Goal: Task Accomplishment & Management: Use online tool/utility

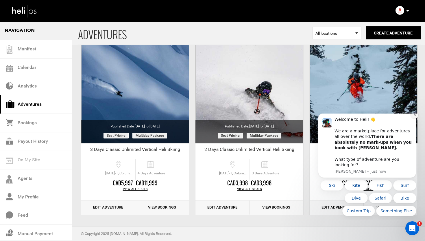
click at [415, 116] on icon "Dismiss notification" at bounding box center [414, 114] width 3 height 3
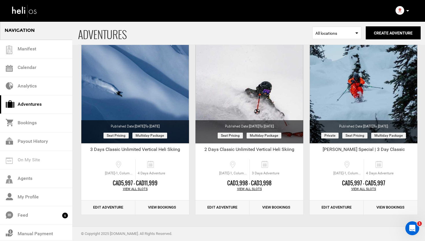
click at [191, 124] on div "Clone" at bounding box center [135, 128] width 114 height 173
click at [47, 124] on link "Bookings" at bounding box center [36, 123] width 72 height 19
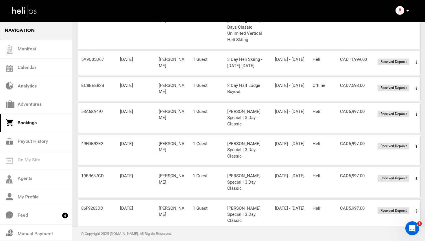
scroll to position [161, 0]
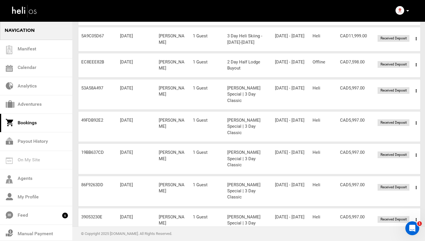
click at [417, 180] on span at bounding box center [416, 187] width 7 height 14
click at [383, 198] on link "View Details" at bounding box center [394, 205] width 57 height 14
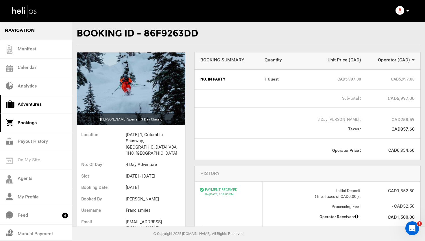
click at [32, 106] on link "Adventures" at bounding box center [36, 104] width 72 height 19
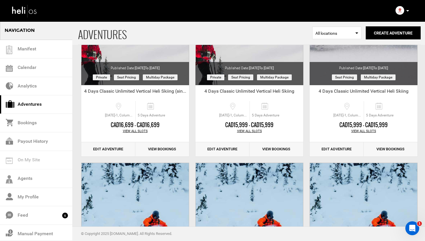
scroll to position [457, 0]
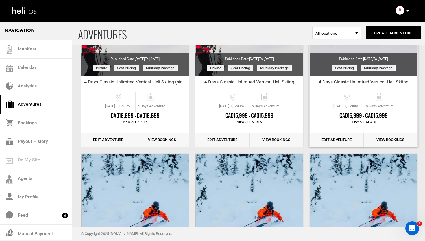
click at [329, 137] on link "Edit Adventure" at bounding box center [337, 140] width 54 height 14
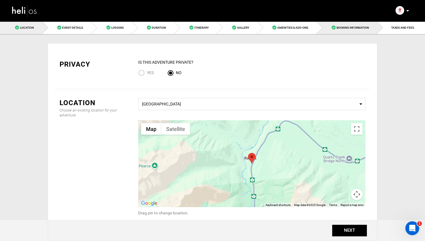
click at [360, 24] on link "Booking Information" at bounding box center [347, 27] width 61 height 13
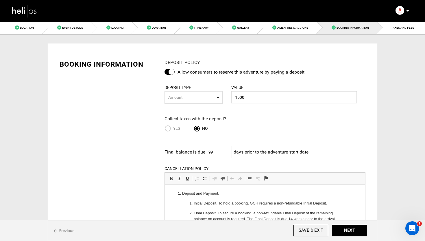
click at [32, 10] on img at bounding box center [25, 10] width 26 height 15
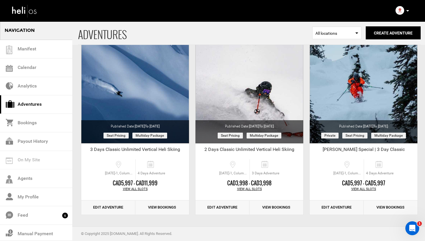
scroll to position [737, 0]
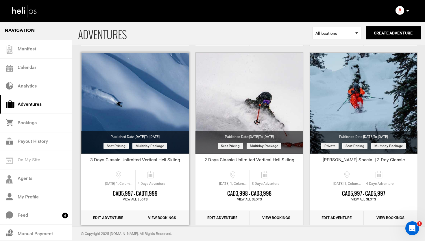
click at [105, 215] on link "Edit Adventure" at bounding box center [108, 217] width 54 height 14
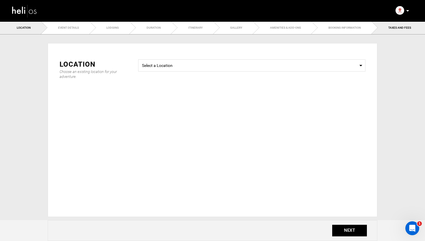
type input "90"
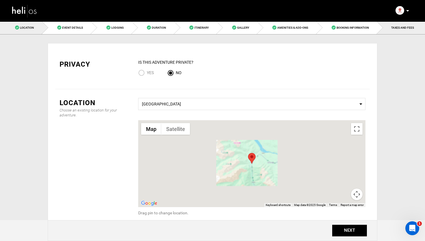
click at [403, 28] on span "TAXES AND FEES" at bounding box center [402, 27] width 23 height 3
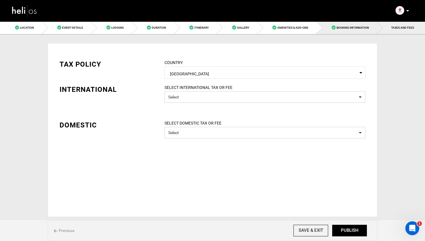
click at [355, 30] on link "Booking Information" at bounding box center [347, 27] width 61 height 13
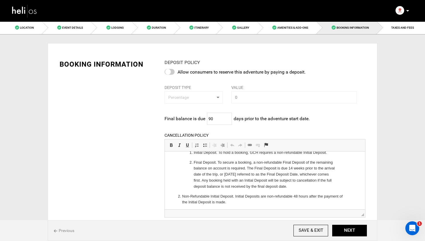
scroll to position [29, 0]
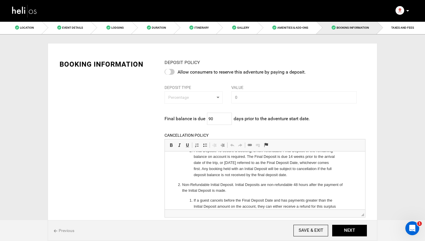
click at [24, 9] on img at bounding box center [25, 10] width 26 height 15
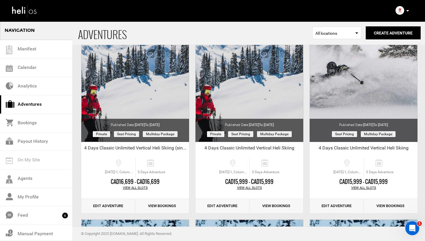
scroll to position [393, 0]
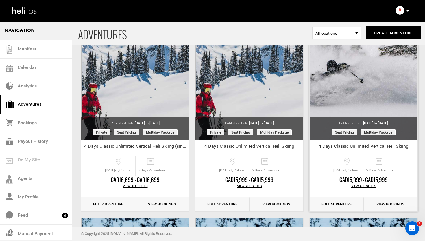
click at [338, 204] on link "Edit Adventure" at bounding box center [337, 204] width 54 height 14
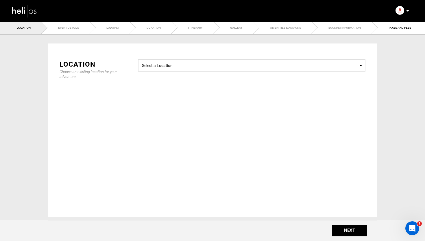
select select "string:2"
type input "1500"
type input "99"
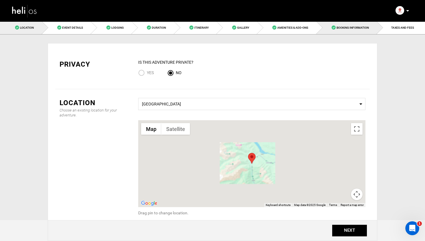
click at [348, 27] on span "Booking Information" at bounding box center [353, 27] width 32 height 3
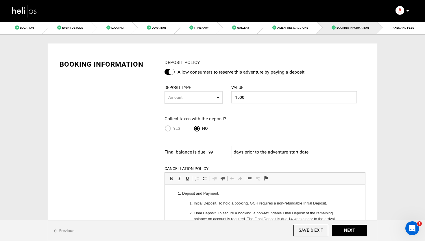
click at [35, 13] on img at bounding box center [25, 10] width 26 height 15
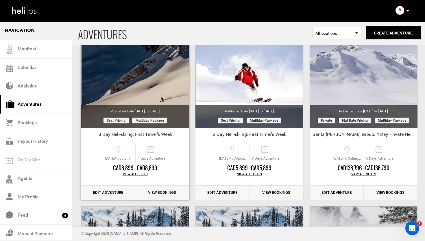
click at [107, 192] on link "Edit Adventure" at bounding box center [108, 192] width 54 height 14
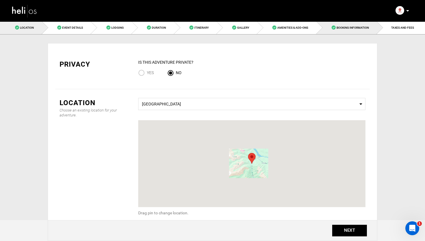
click at [358, 27] on span "Booking Information" at bounding box center [353, 27] width 32 height 3
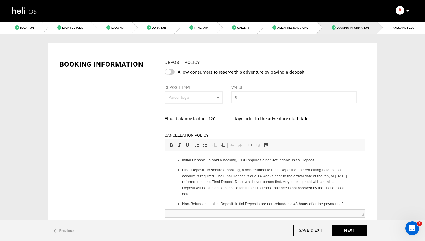
click at [26, 10] on img at bounding box center [25, 10] width 26 height 15
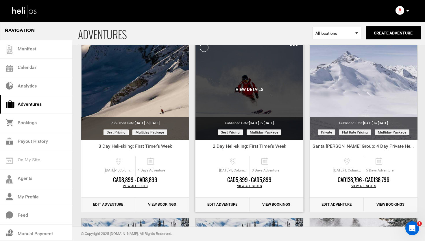
scroll to position [219, 0]
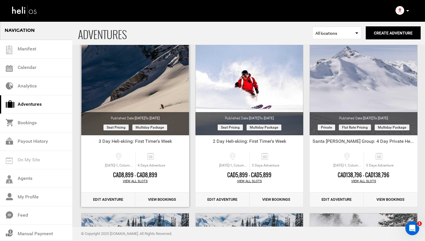
click at [104, 198] on link "Edit Adventure" at bounding box center [108, 199] width 54 height 14
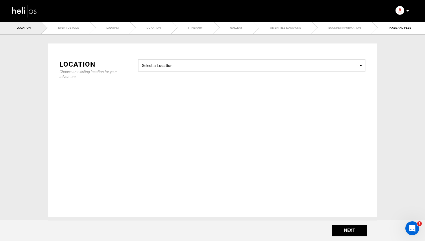
type input "4"
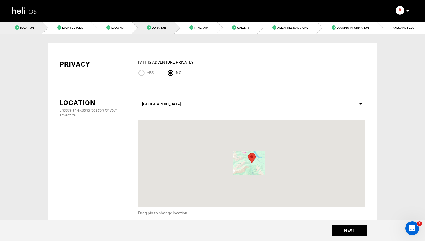
click at [156, 26] on span "Duration" at bounding box center [159, 27] width 14 height 3
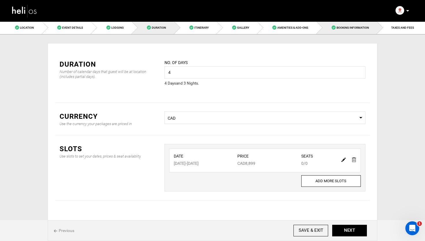
click at [354, 29] on link "Booking Information" at bounding box center [347, 27] width 61 height 13
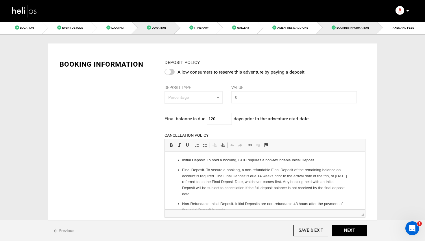
click at [169, 29] on link "Duration" at bounding box center [153, 27] width 42 height 13
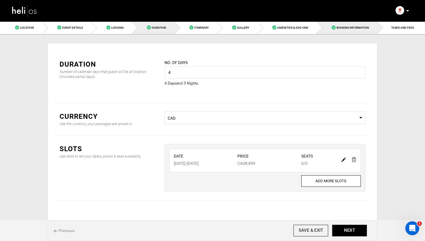
click at [361, 27] on span "Booking Information" at bounding box center [353, 27] width 32 height 3
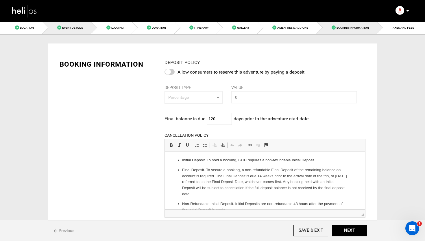
click at [77, 27] on span "Event Details" at bounding box center [72, 27] width 21 height 3
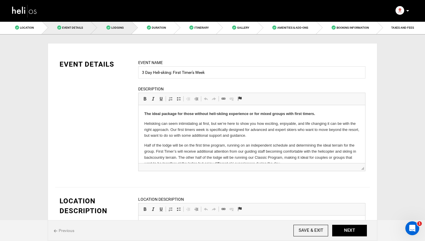
click at [114, 27] on span "Lodging" at bounding box center [117, 27] width 12 height 3
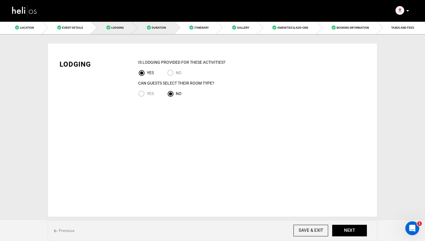
click at [154, 25] on link "Duration" at bounding box center [153, 27] width 42 height 13
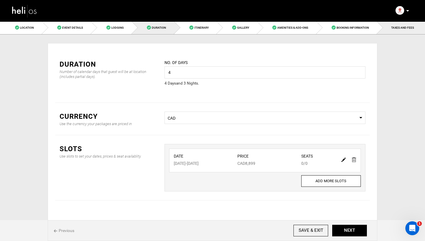
click at [404, 29] on link "TAXES AND FEES" at bounding box center [401, 27] width 48 height 13
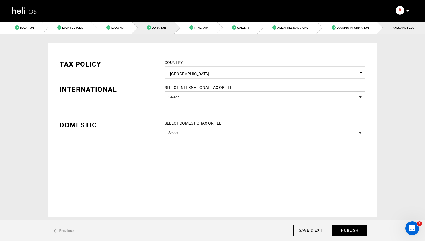
click at [165, 32] on link "Duration" at bounding box center [153, 27] width 42 height 13
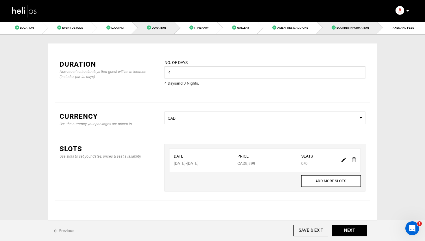
click at [344, 30] on link "Booking Information" at bounding box center [347, 27] width 61 height 13
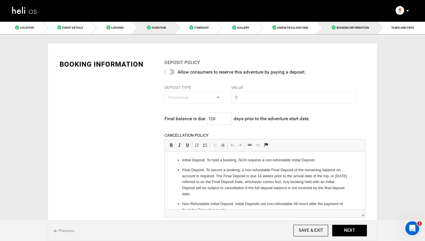
click at [163, 25] on link "Duration" at bounding box center [153, 27] width 42 height 13
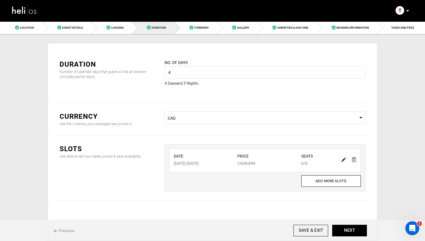
click at [25, 13] on img at bounding box center [25, 10] width 26 height 15
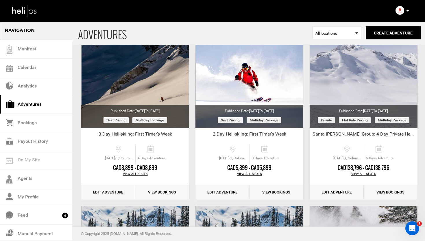
scroll to position [231, 0]
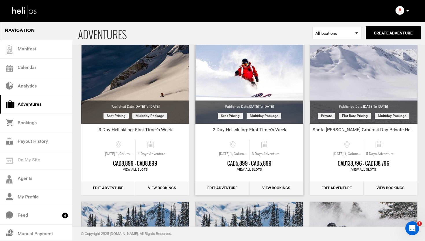
click at [227, 188] on link "Edit Adventure" at bounding box center [222, 188] width 54 height 14
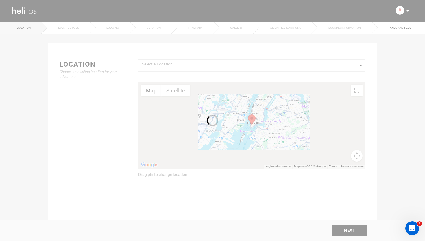
type input "2 Day Heli-skiing: First Timer's Week"
checkbox input "true"
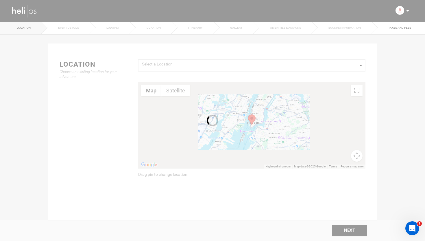
checkbox input "true"
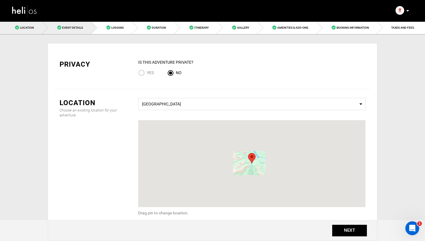
click at [78, 24] on link "Event Details" at bounding box center [66, 27] width 49 height 13
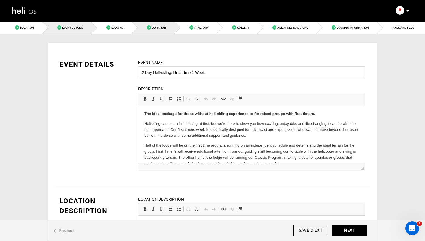
click at [166, 30] on link "Duration" at bounding box center [153, 27] width 42 height 13
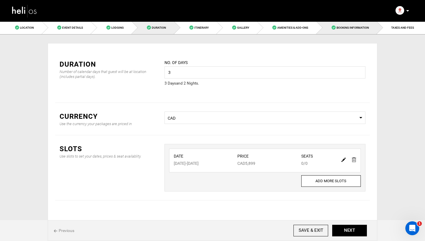
click at [371, 28] on link "Booking Information" at bounding box center [347, 27] width 61 height 13
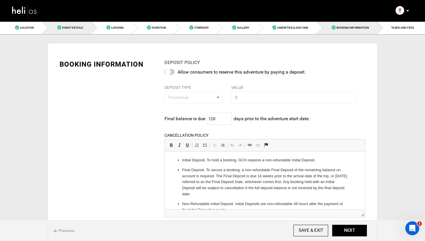
click at [78, 25] on link "Event Details" at bounding box center [66, 27] width 49 height 13
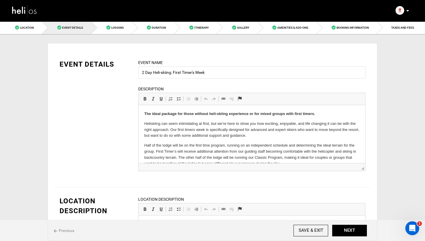
click at [18, 9] on img at bounding box center [25, 10] width 26 height 15
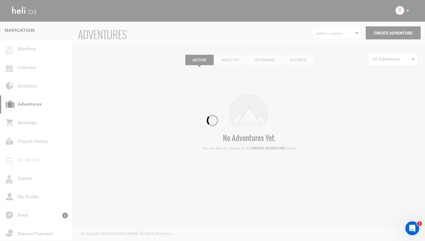
click at [23, 10] on div at bounding box center [212, 120] width 425 height 241
